Goal: Information Seeking & Learning: Learn about a topic

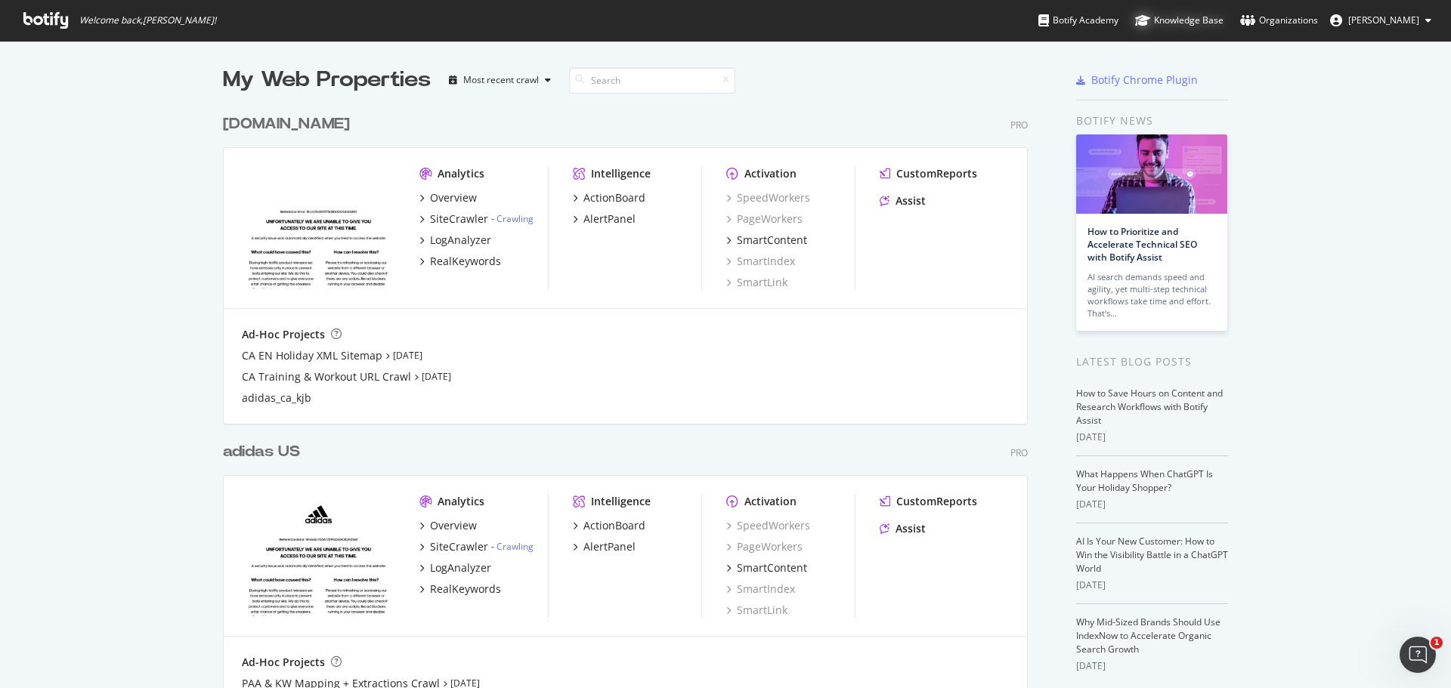
click at [1178, 23] on div "Knowledge Base" at bounding box center [1179, 20] width 88 height 15
